Goal: Check status: Check status

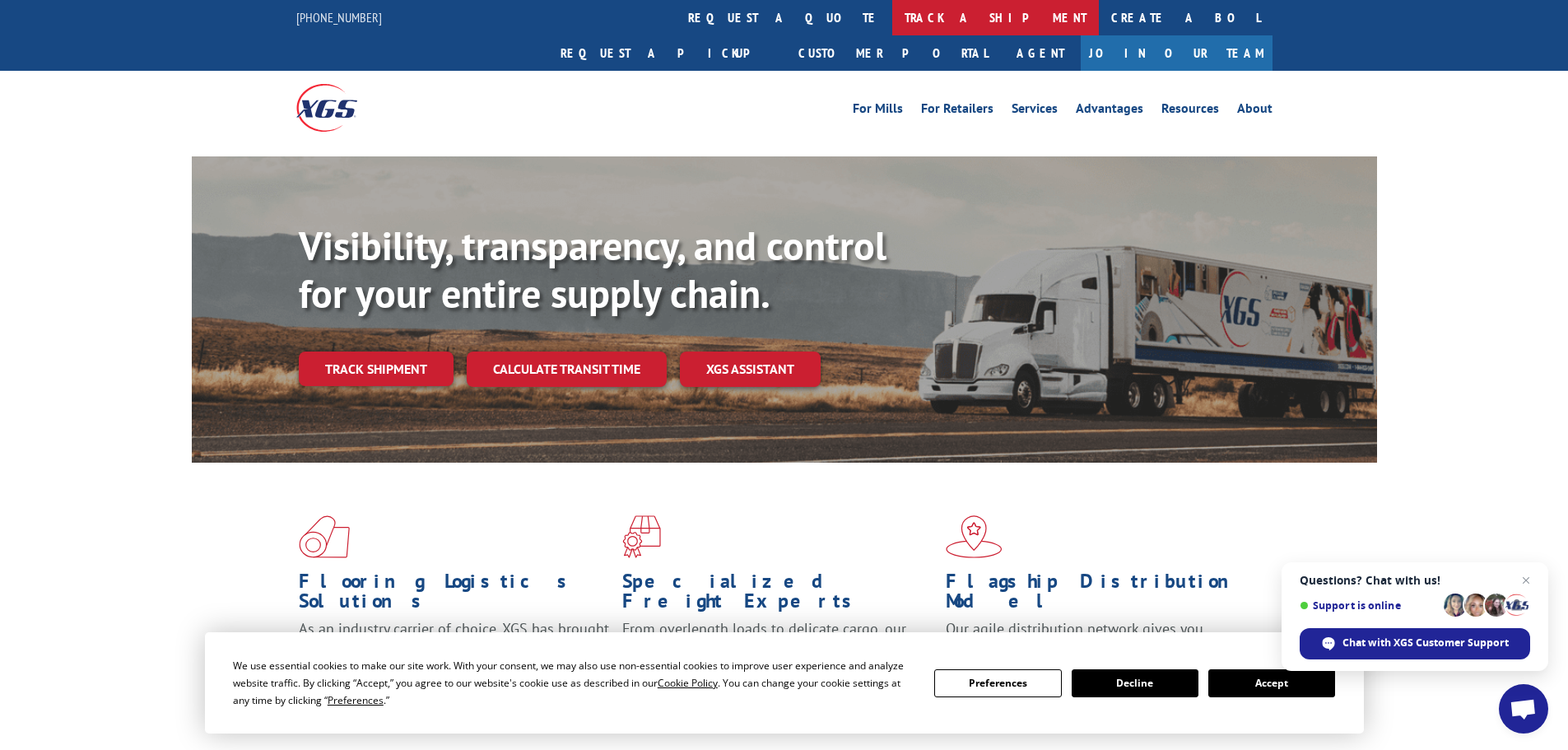
click at [893, 16] on link "track a shipment" at bounding box center [996, 18] width 207 height 35
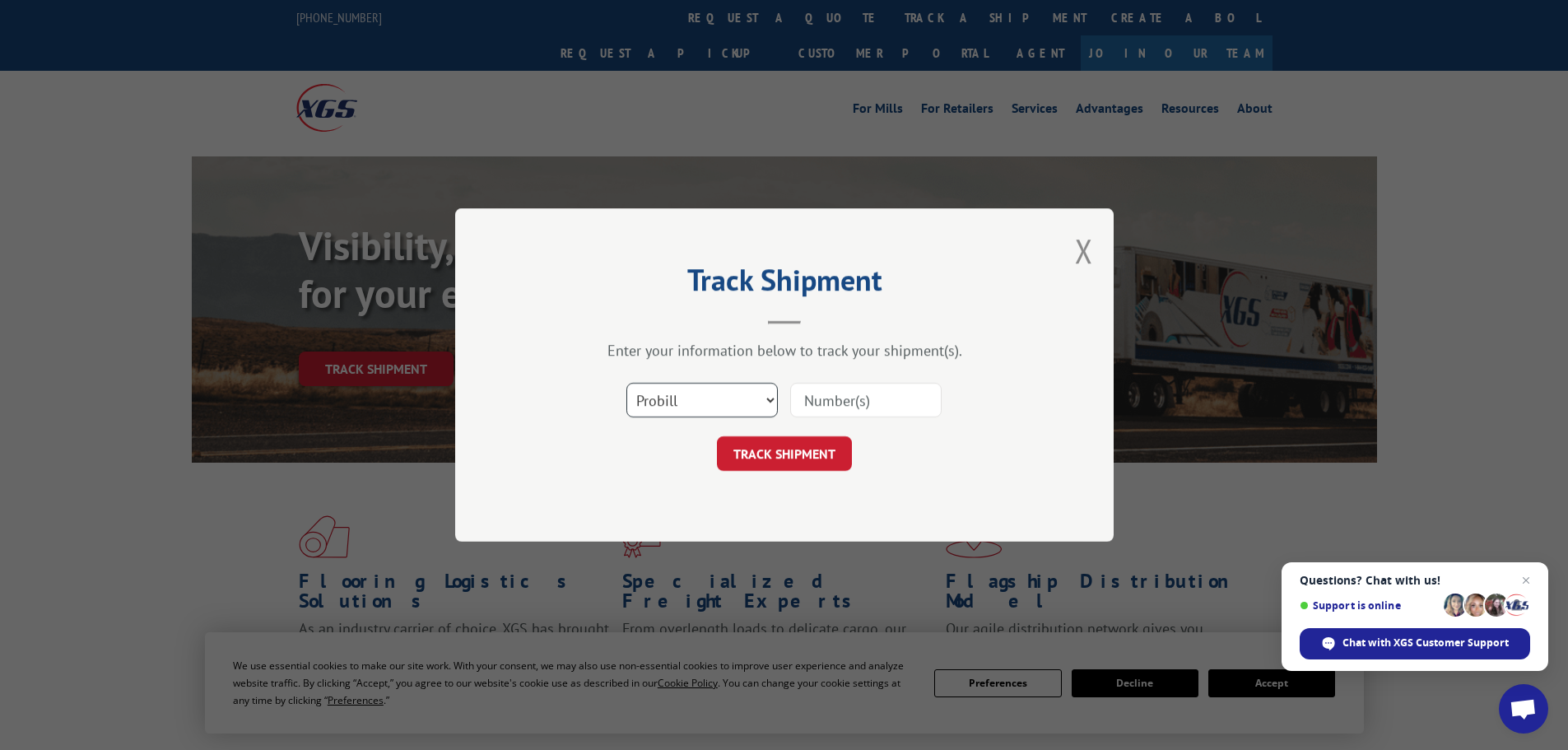
click at [719, 404] on select "Select category... Probill BOL PO" at bounding box center [702, 399] width 151 height 35
select select "bol"
click at [627, 383] on select "Select category... Probill BOL PO" at bounding box center [702, 399] width 151 height 35
click at [852, 384] on input at bounding box center [865, 399] width 151 height 35
click at [848, 401] on input at bounding box center [865, 399] width 151 height 35
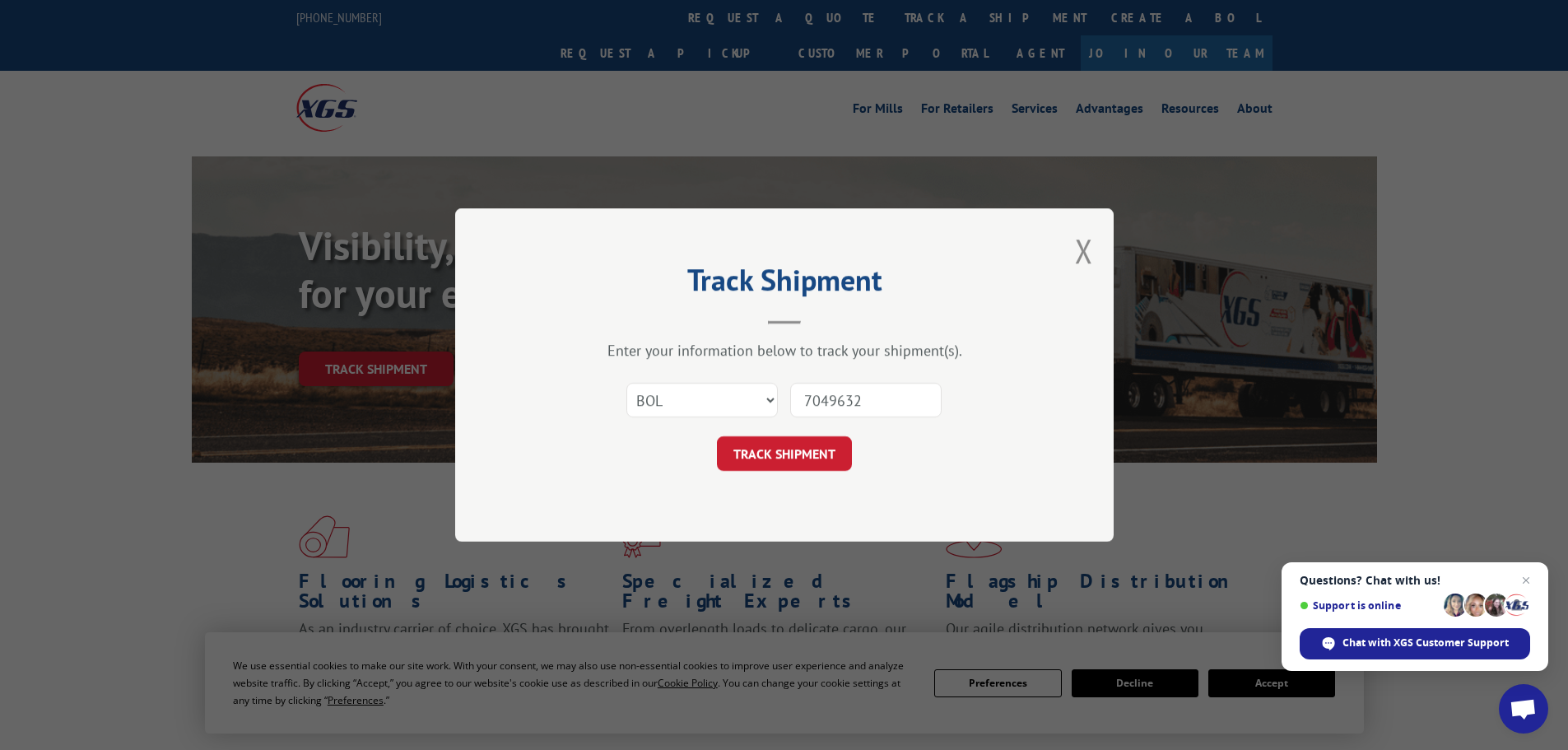
type input "7049632"
click at [717, 437] on button "TRACK SHIPMENT" at bounding box center [784, 454] width 135 height 35
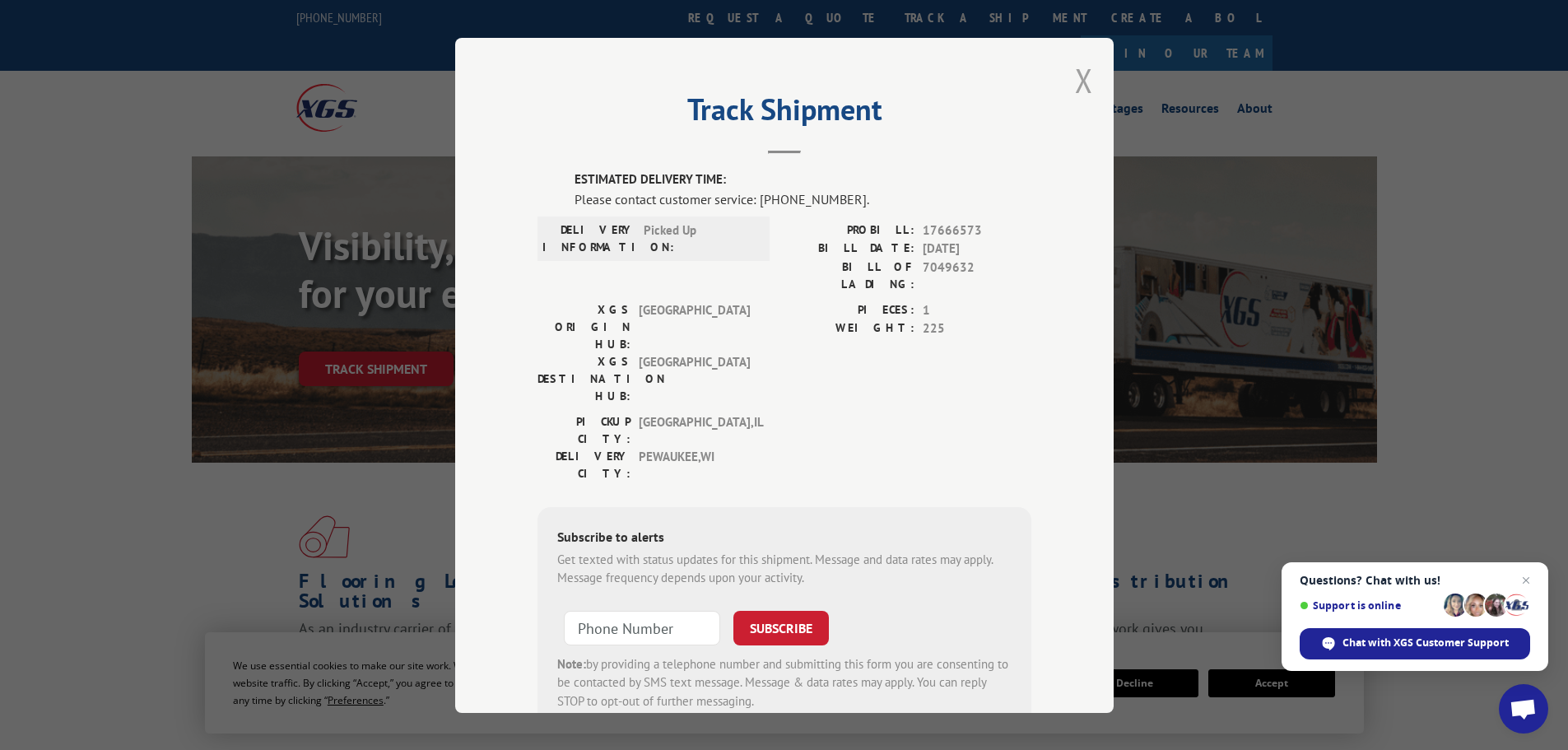
click at [1083, 87] on button "Close modal" at bounding box center [1083, 80] width 18 height 44
